Goal: Information Seeking & Learning: Learn about a topic

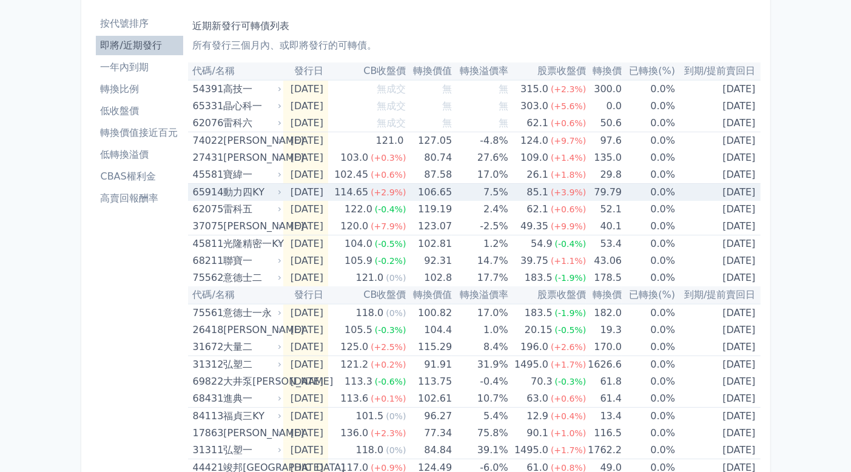
scroll to position [61, 0]
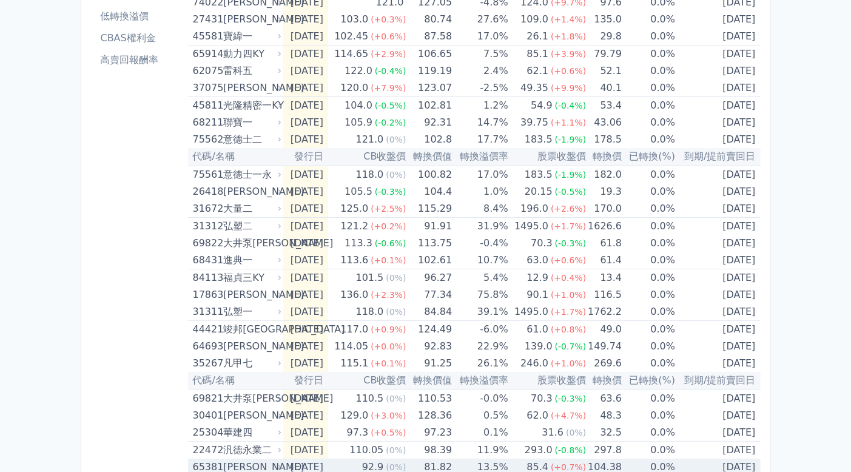
scroll to position [59, 0]
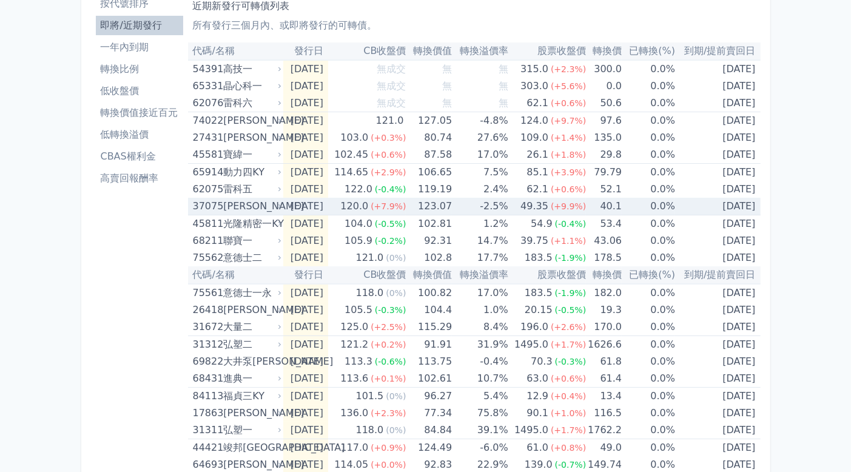
click at [493, 203] on td "-2.5%" at bounding box center [480, 207] width 56 height 18
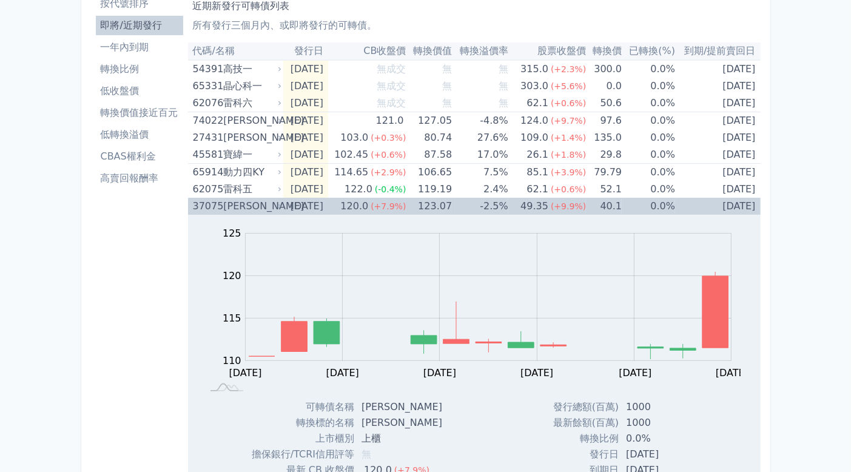
click at [493, 203] on td "-2.5%" at bounding box center [480, 206] width 56 height 17
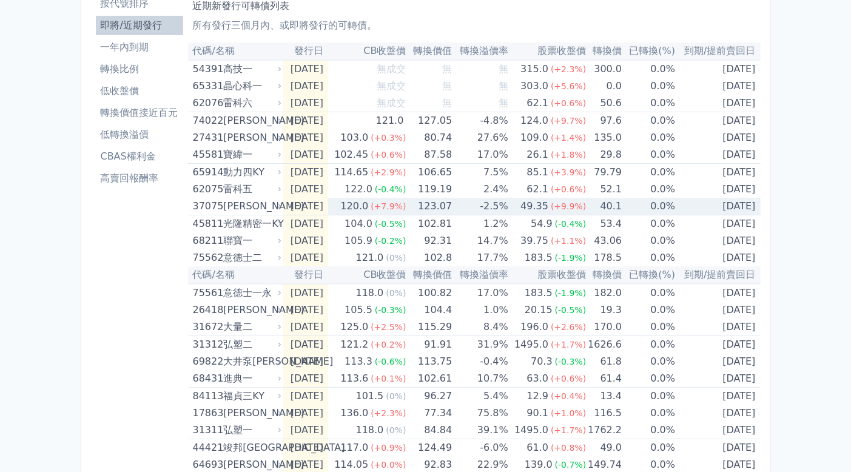
click at [493, 203] on td "-2.5%" at bounding box center [480, 207] width 56 height 18
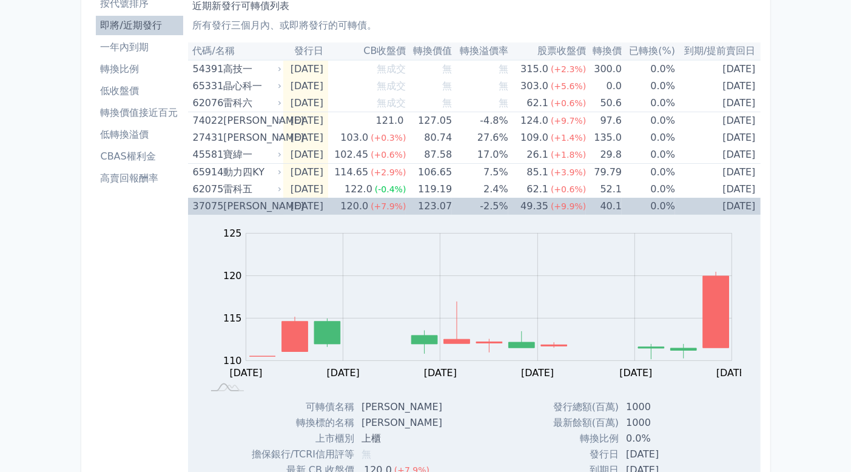
click at [493, 203] on td "-2.5%" at bounding box center [480, 206] width 56 height 17
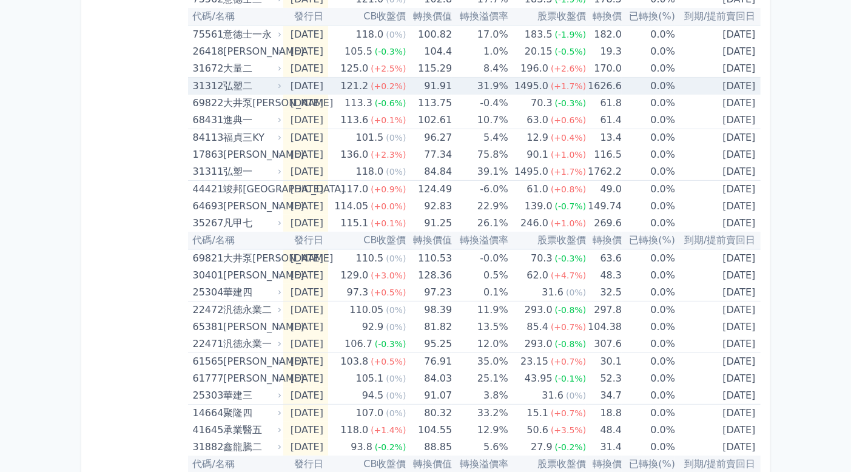
scroll to position [439, 0]
